Goal: Task Accomplishment & Management: Manage account settings

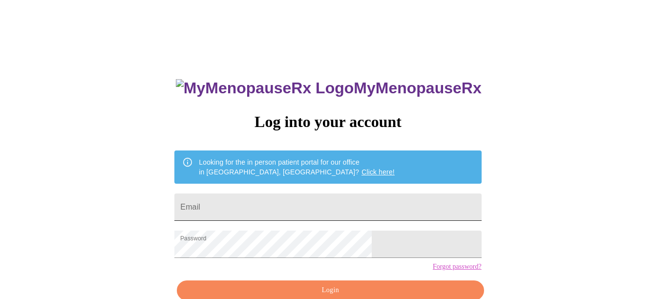
click at [337, 201] on input "Email" at bounding box center [327, 206] width 307 height 27
type input "kwilder00@yahoo.com"
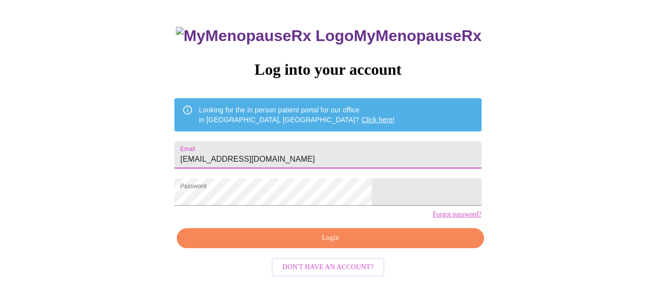
click at [355, 244] on span "Login" at bounding box center [330, 238] width 284 height 12
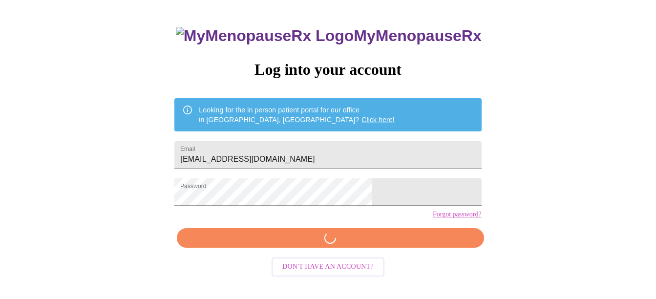
scroll to position [52, 0]
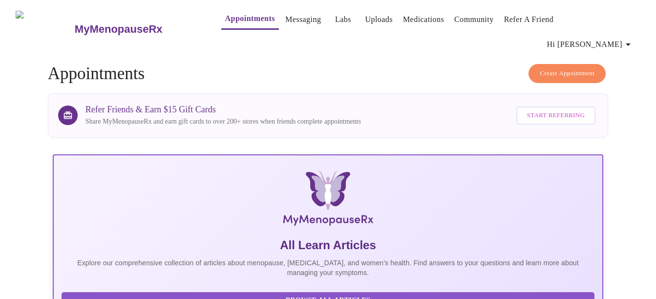
drag, startPoint x: 609, startPoint y: 0, endPoint x: 366, endPoint y: 47, distance: 248.2
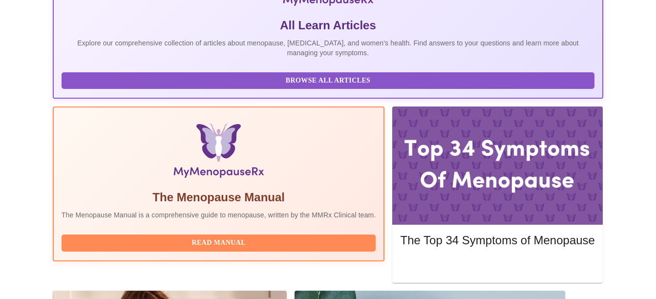
scroll to position [195, 0]
